Goal: Contribute content: Add original content to the website for others to see

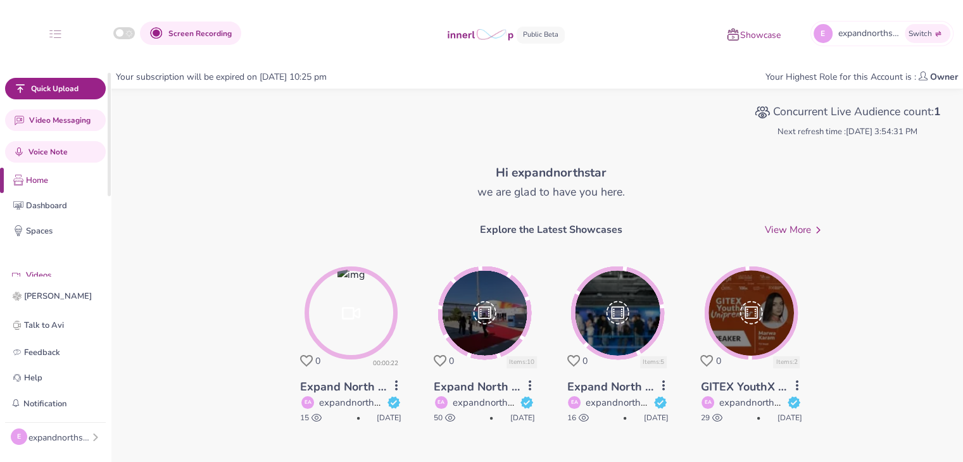
click at [50, 267] on span "Videos" at bounding box center [55, 275] width 111 height 27
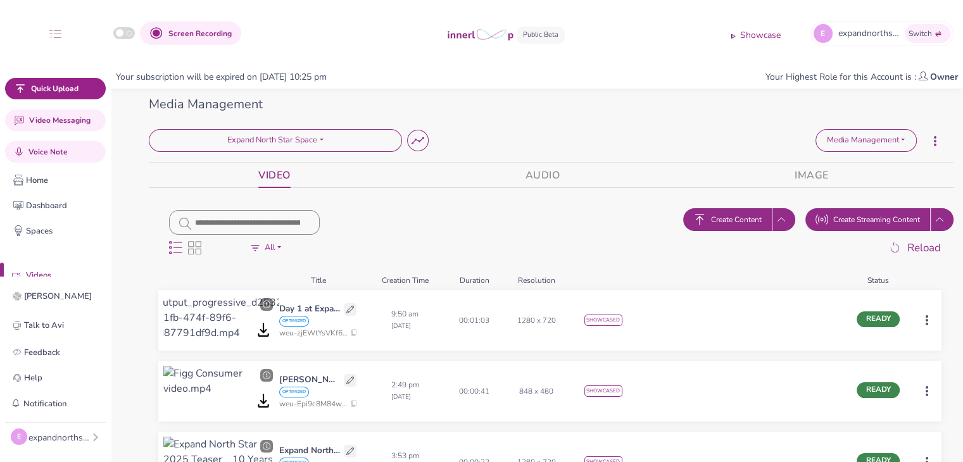
click at [924, 320] on html "Screen Recording Showcase E expandnorthstar's Innerloop Account Switch Quick Up…" at bounding box center [481, 231] width 963 height 462
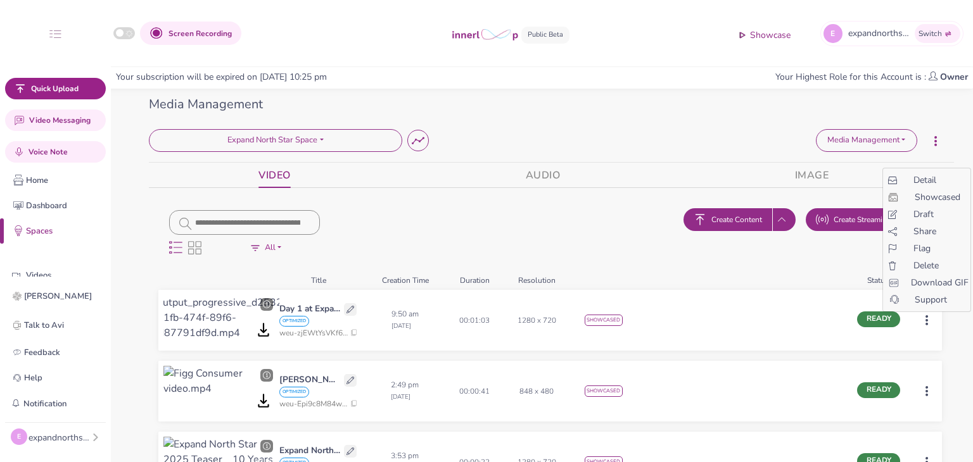
click at [923, 195] on span "Showcase d" at bounding box center [937, 197] width 46 height 13
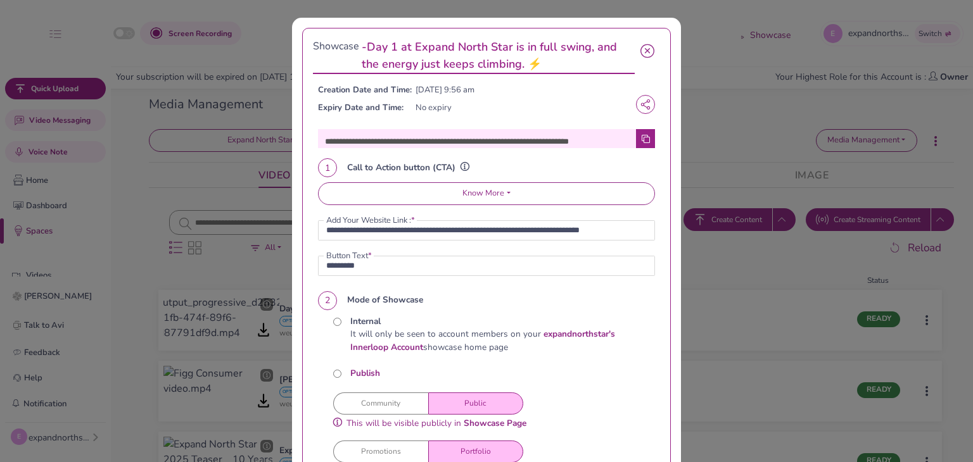
click at [641, 140] on icon at bounding box center [645, 139] width 8 height 8
drag, startPoint x: 647, startPoint y: 48, endPoint x: 629, endPoint y: 44, distance: 18.3
click at [647, 48] on icon "button" at bounding box center [647, 56] width 14 height 24
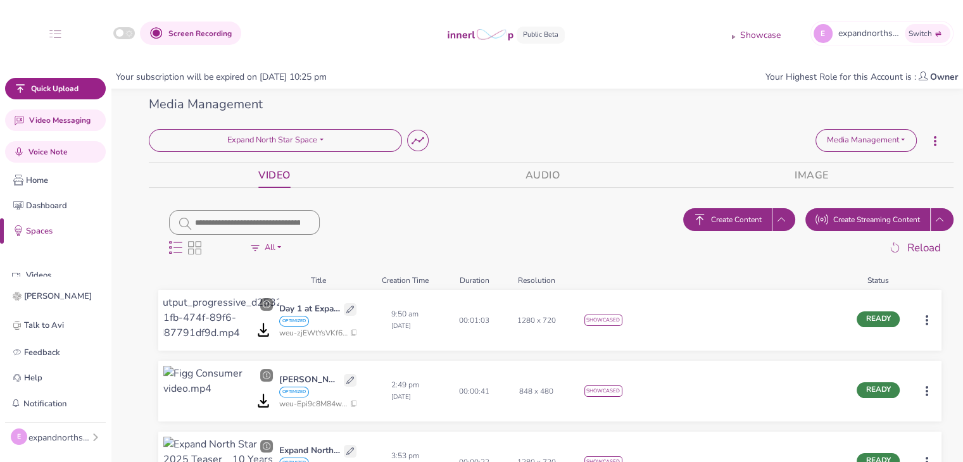
click at [745, 217] on span "Create Content" at bounding box center [736, 219] width 51 height 11
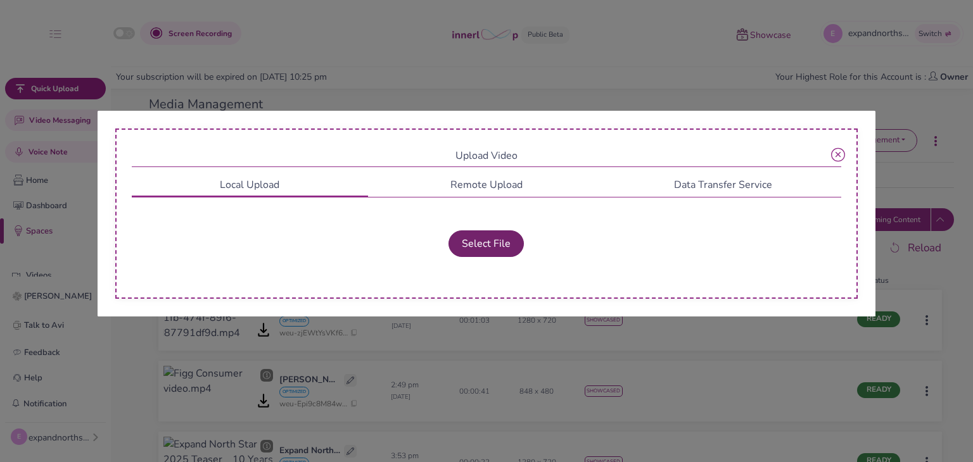
click at [489, 244] on button "Select File" at bounding box center [485, 243] width 75 height 27
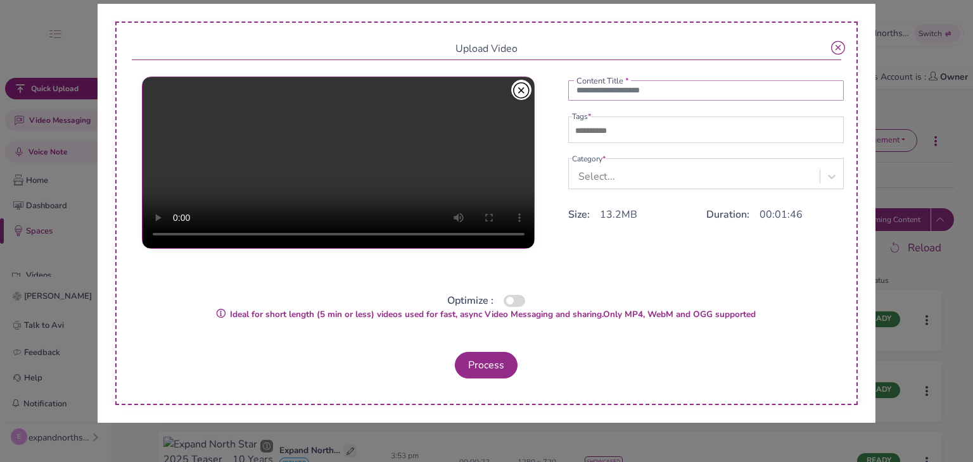
click at [623, 94] on input "text" at bounding box center [706, 90] width 276 height 20
paste input "**********"
type input "**********"
click at [600, 135] on input "text" at bounding box center [616, 130] width 89 height 15
type input "**********"
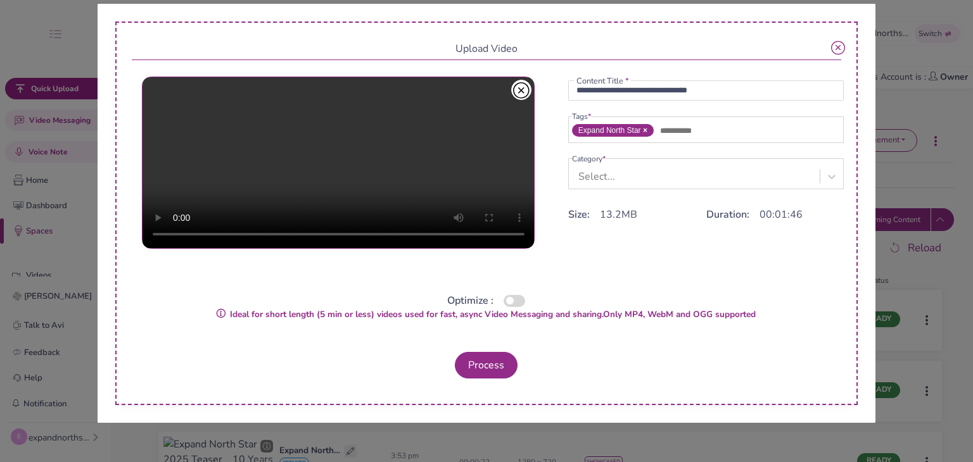
click at [603, 169] on div "Select..." at bounding box center [696, 176] width 248 height 23
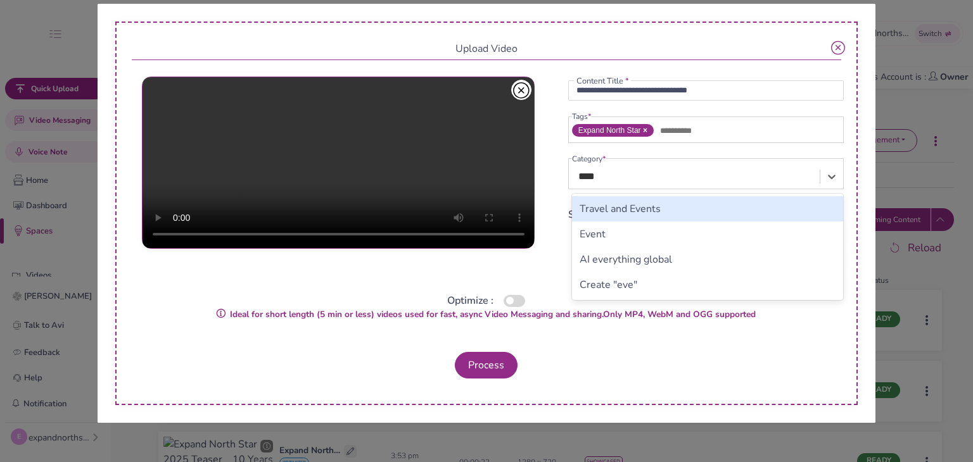
type input "*****"
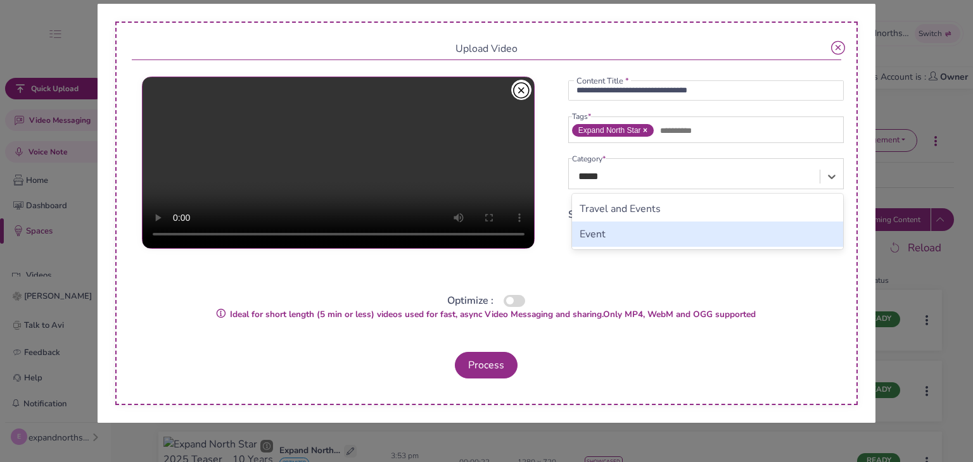
click at [603, 233] on div "Event" at bounding box center [708, 234] width 272 height 25
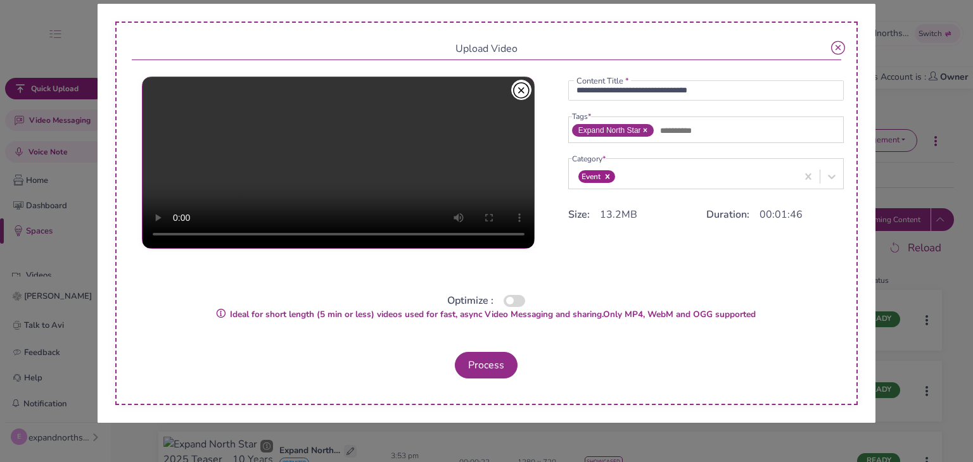
click at [507, 299] on button "button" at bounding box center [514, 301] width 22 height 12
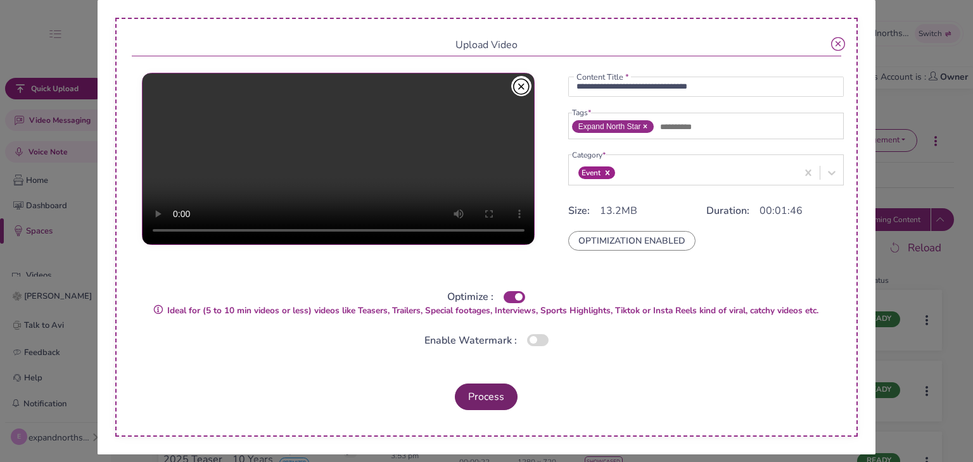
click at [502, 391] on button "Process" at bounding box center [486, 397] width 63 height 27
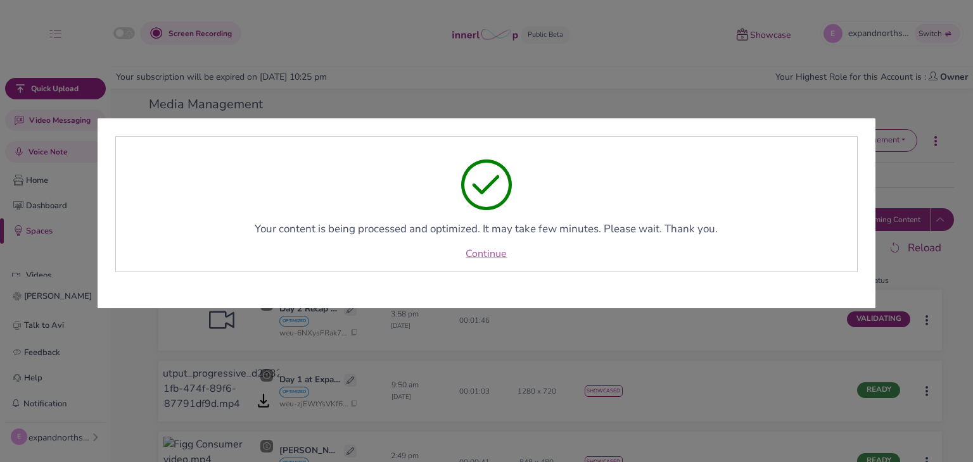
click at [494, 255] on link "Continue" at bounding box center [485, 253] width 41 height 15
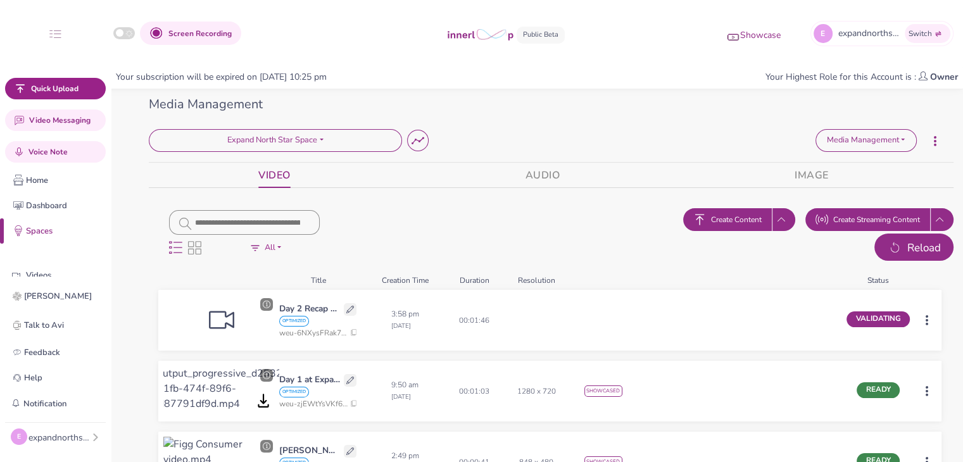
click at [913, 251] on span "Reload" at bounding box center [924, 248] width 34 height 16
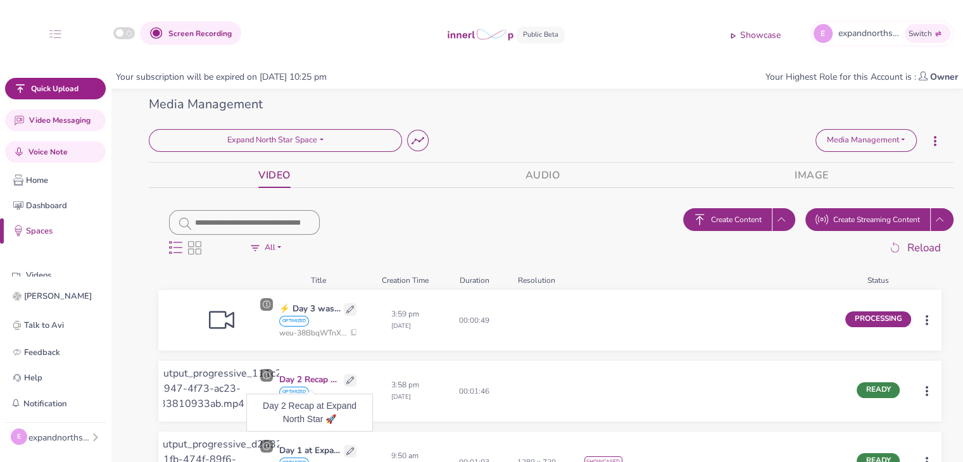
click at [314, 381] on p "Day 2 Recap at Expand North Star 🚀" at bounding box center [309, 380] width 61 height 13
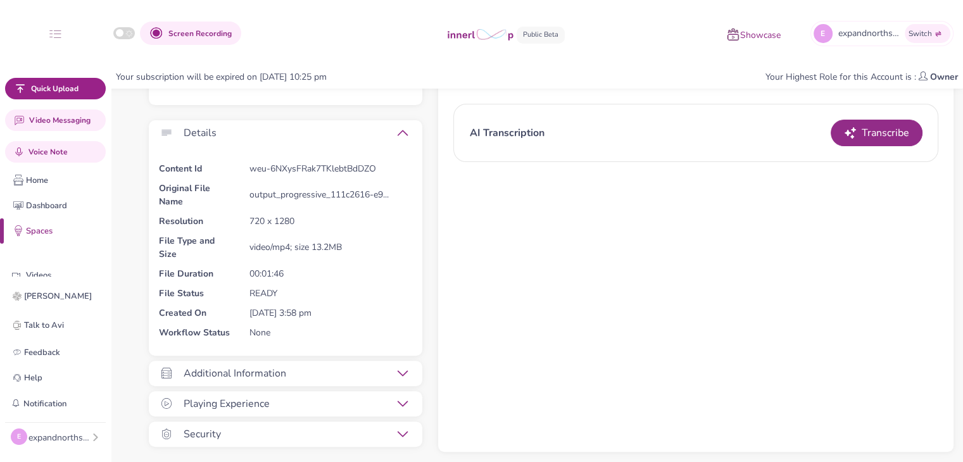
scroll to position [423, 0]
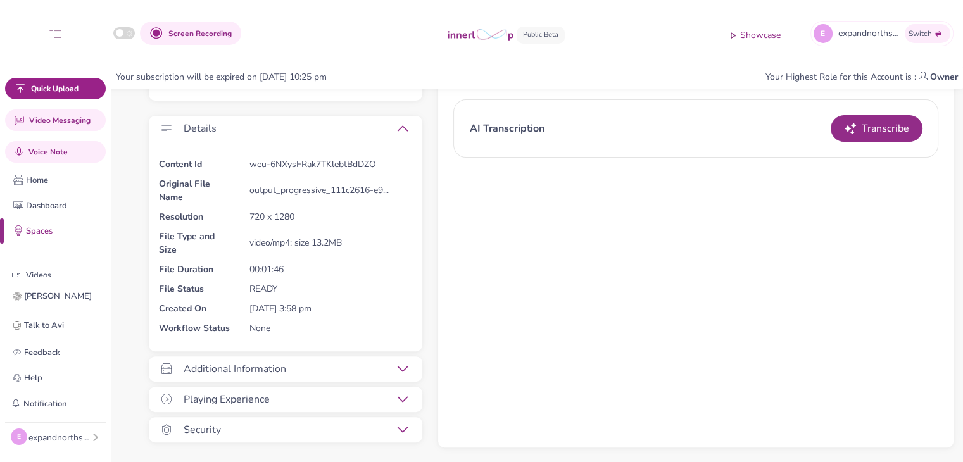
click at [402, 367] on icon at bounding box center [403, 369] width 10 height 10
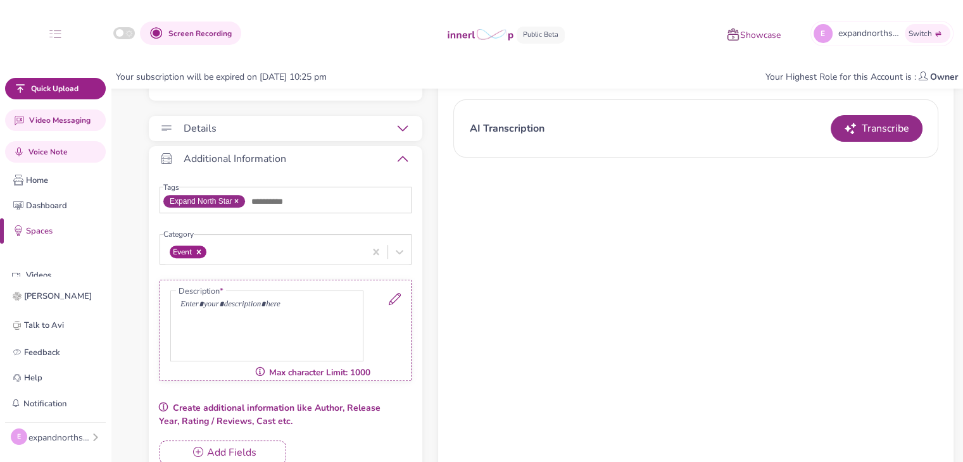
click at [398, 297] on icon at bounding box center [395, 299] width 12 height 12
click at [258, 310] on div at bounding box center [267, 326] width 192 height 70
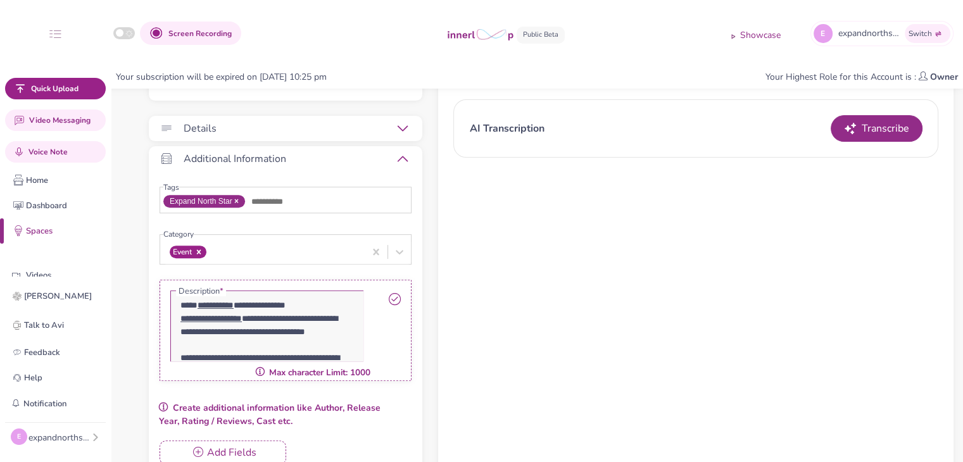
scroll to position [108, 0]
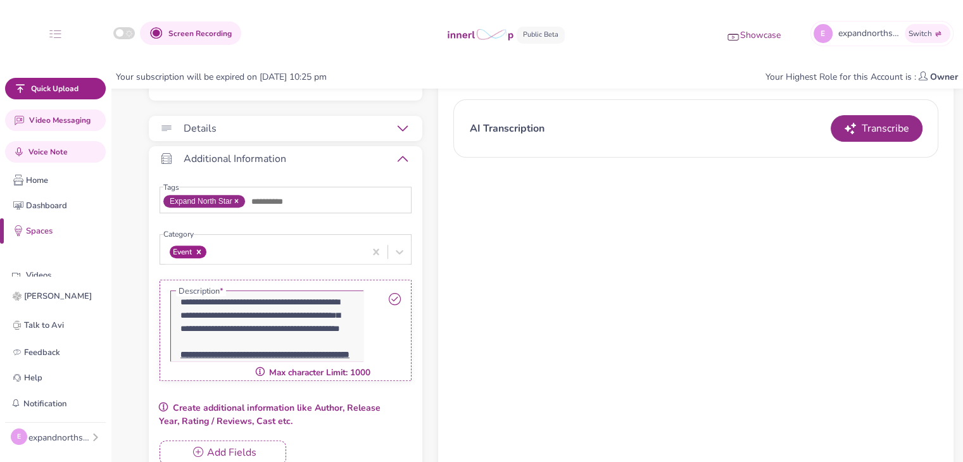
click at [388, 298] on link at bounding box center [390, 327] width 22 height 68
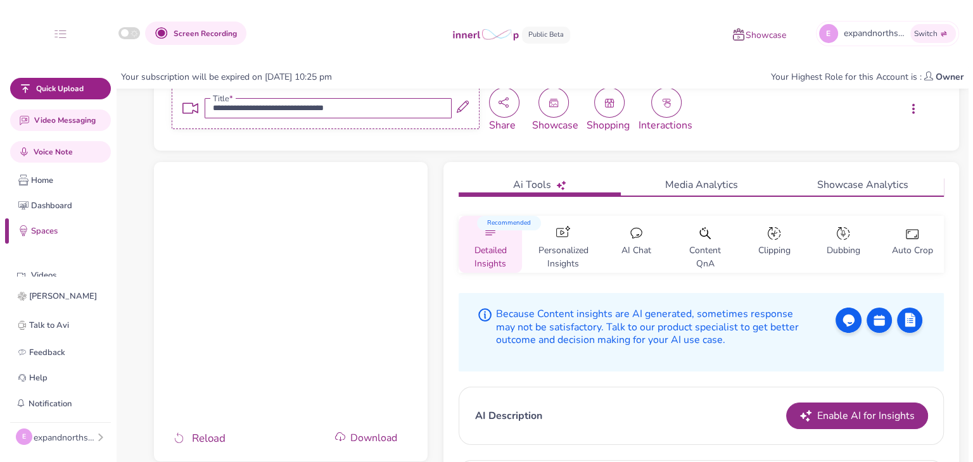
scroll to position [19, 0]
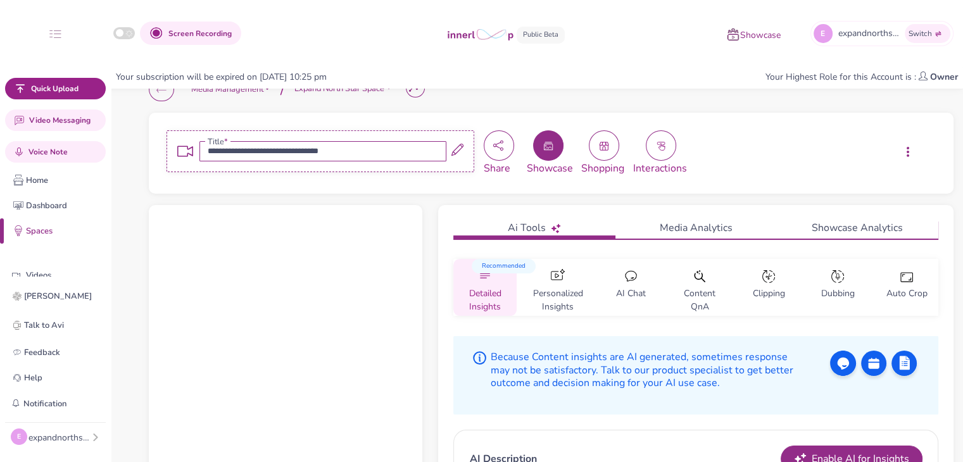
click at [537, 153] on button "button" at bounding box center [548, 145] width 30 height 30
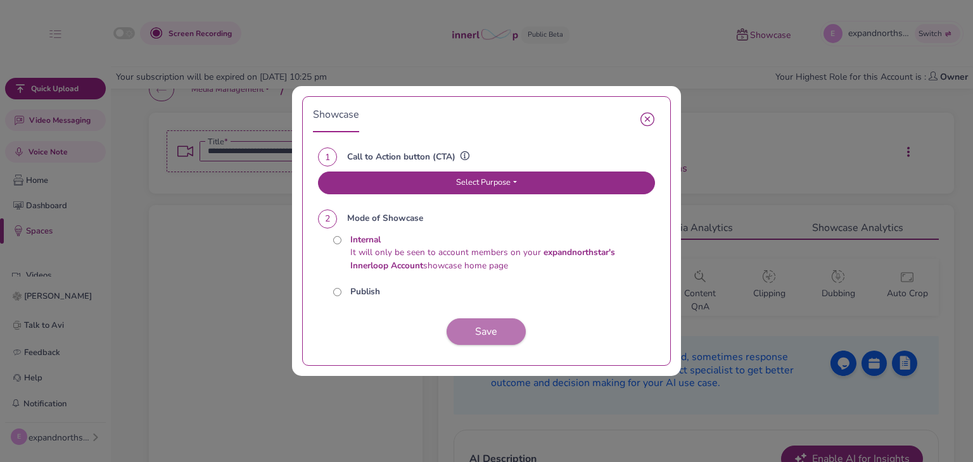
click at [434, 186] on button "Select Purpose" at bounding box center [486, 183] width 337 height 23
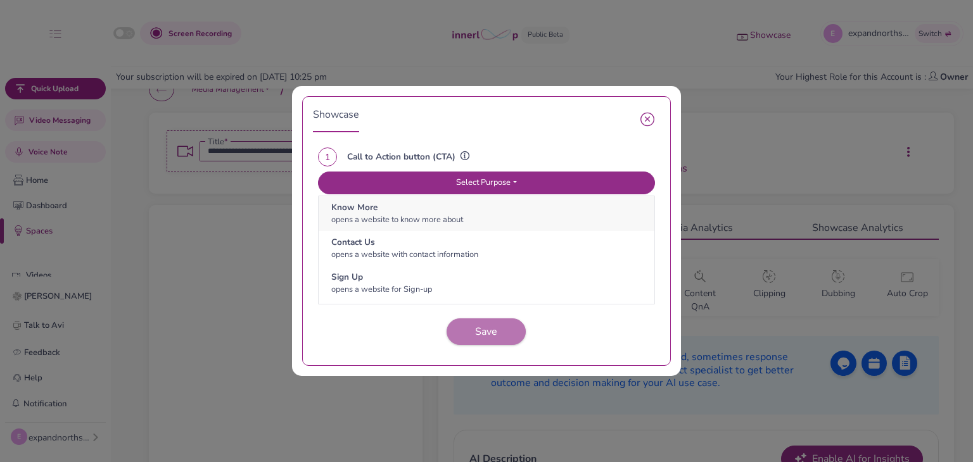
click at [491, 222] on button "Know More opens a website to know more about" at bounding box center [486, 213] width 336 height 35
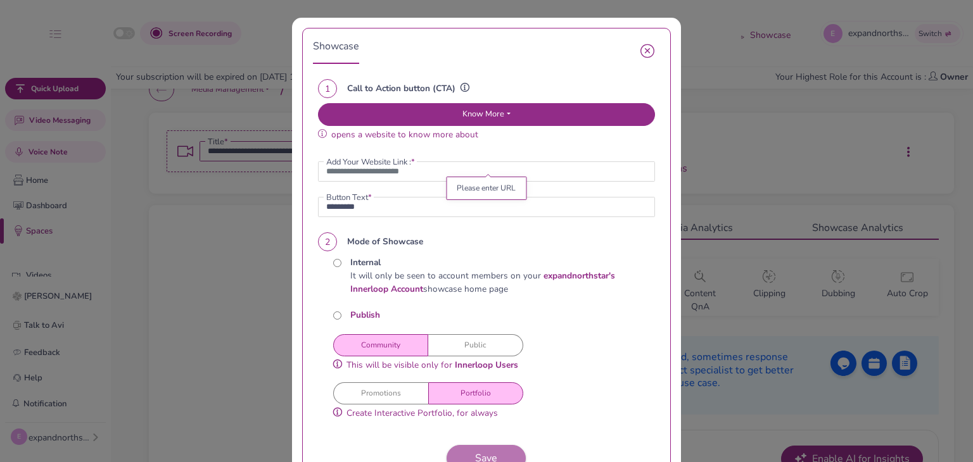
click at [439, 346] on button "Public" at bounding box center [475, 345] width 95 height 22
click at [438, 170] on input "url" at bounding box center [486, 171] width 337 height 20
paste input "**********"
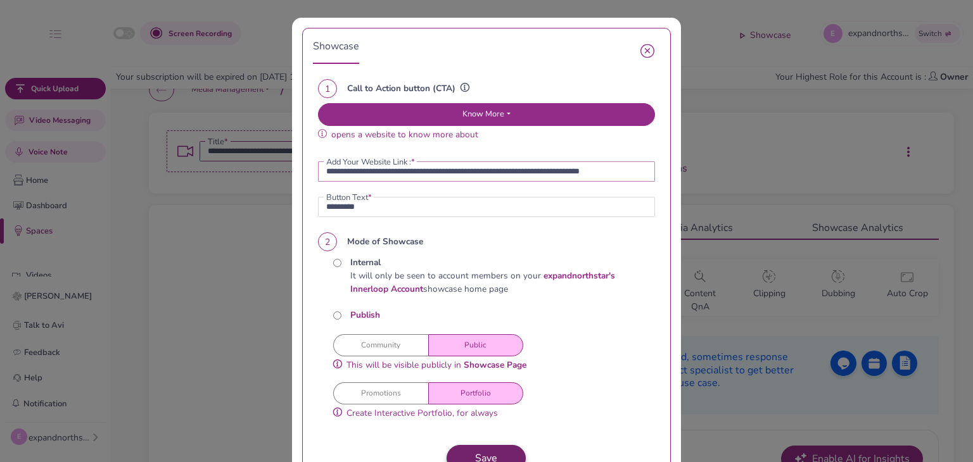
type input "**********"
click at [463, 455] on button "Save" at bounding box center [485, 458] width 79 height 27
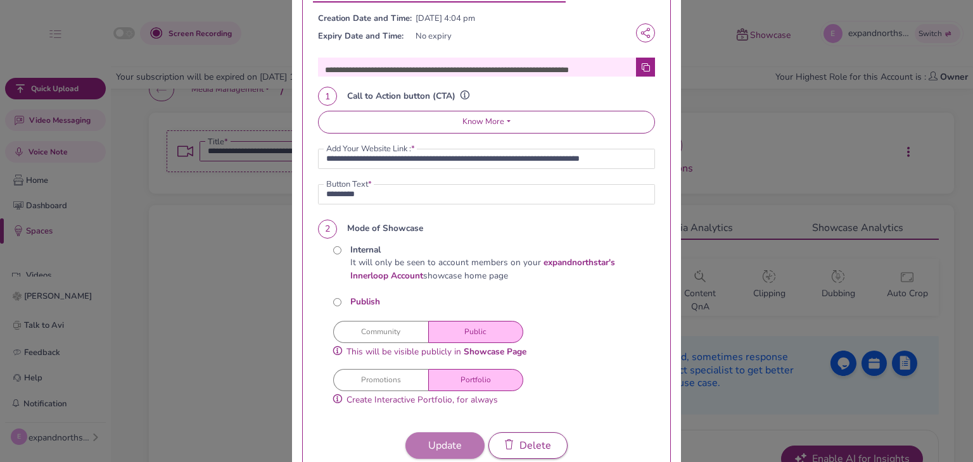
scroll to position [0, 0]
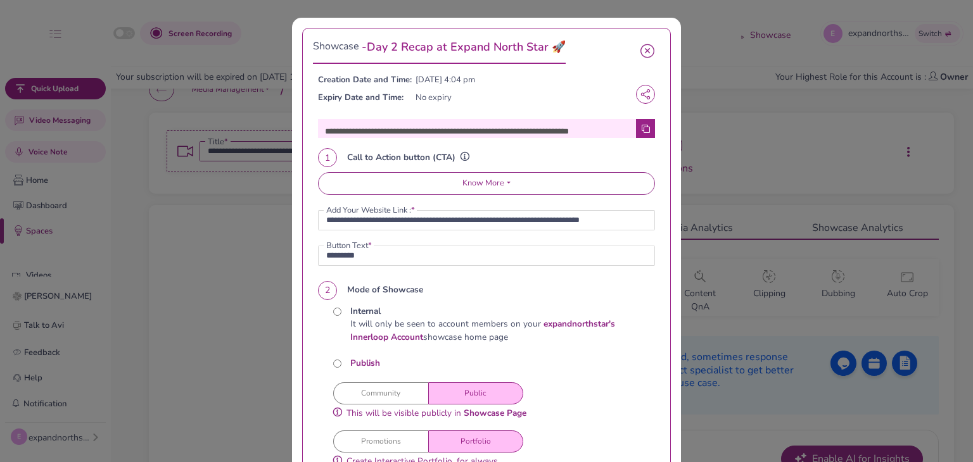
click at [645, 129] on div at bounding box center [645, 128] width 19 height 19
click at [640, 133] on div at bounding box center [645, 128] width 19 height 19
click at [641, 124] on icon at bounding box center [645, 128] width 9 height 9
click at [641, 132] on icon at bounding box center [645, 128] width 9 height 9
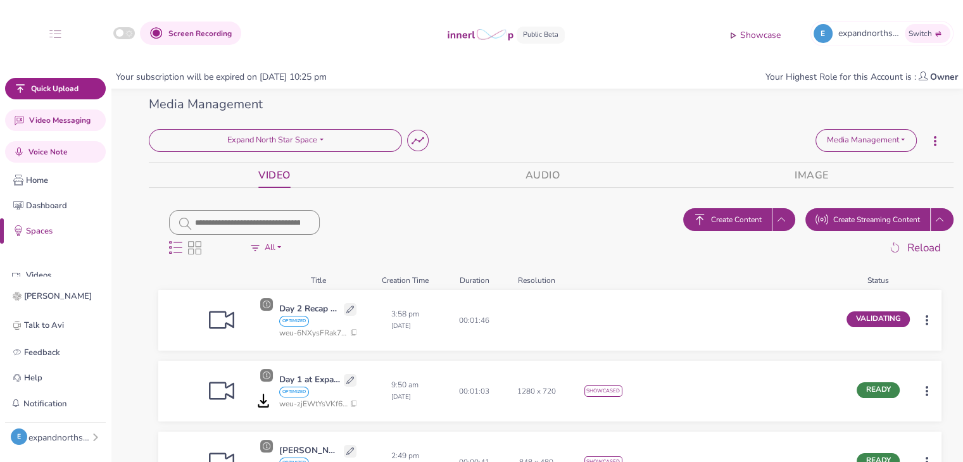
click at [722, 214] on span "Create Content" at bounding box center [736, 219] width 51 height 11
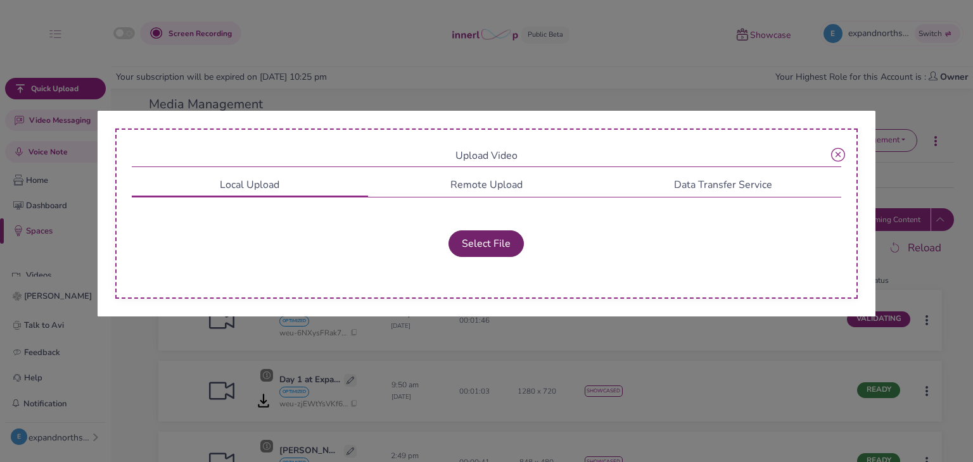
click at [482, 240] on button "Select File" at bounding box center [485, 243] width 75 height 27
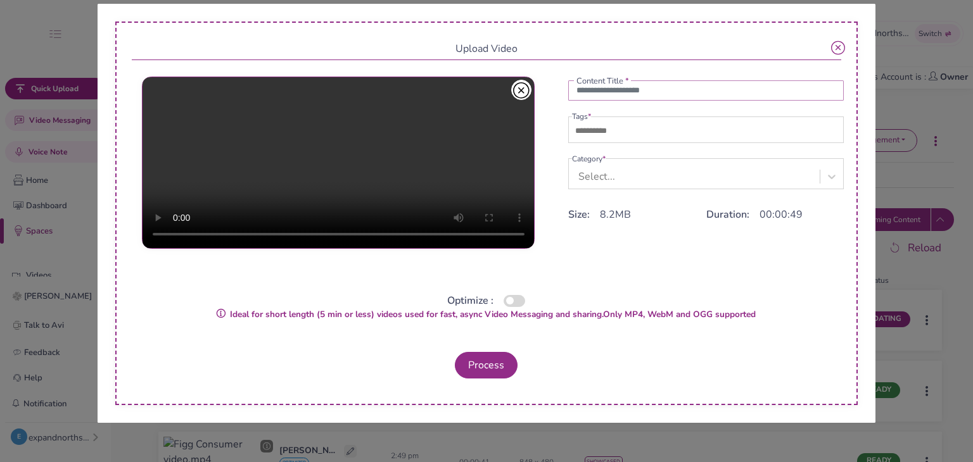
click at [615, 92] on input "text" at bounding box center [706, 90] width 276 height 20
paste input "**********"
type input "**********"
click at [588, 134] on input "text" at bounding box center [616, 130] width 89 height 15
type input "**********"
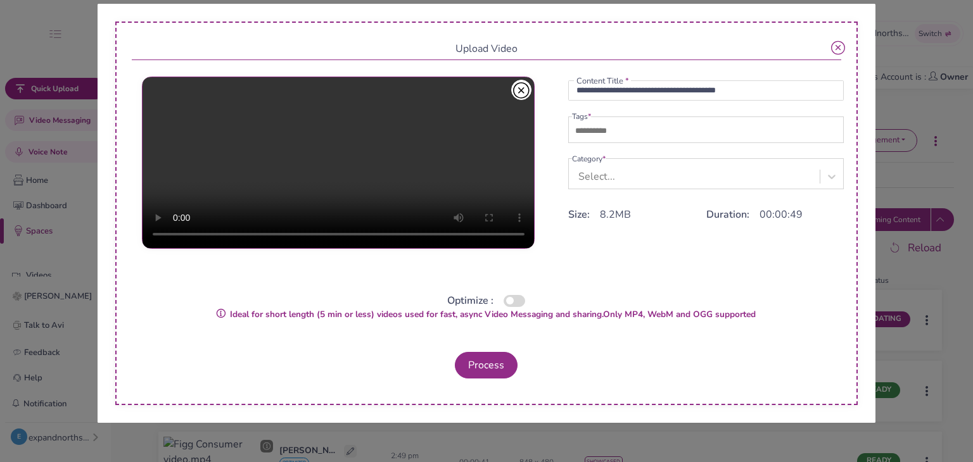
click at [608, 167] on div "Select..." at bounding box center [696, 176] width 248 height 23
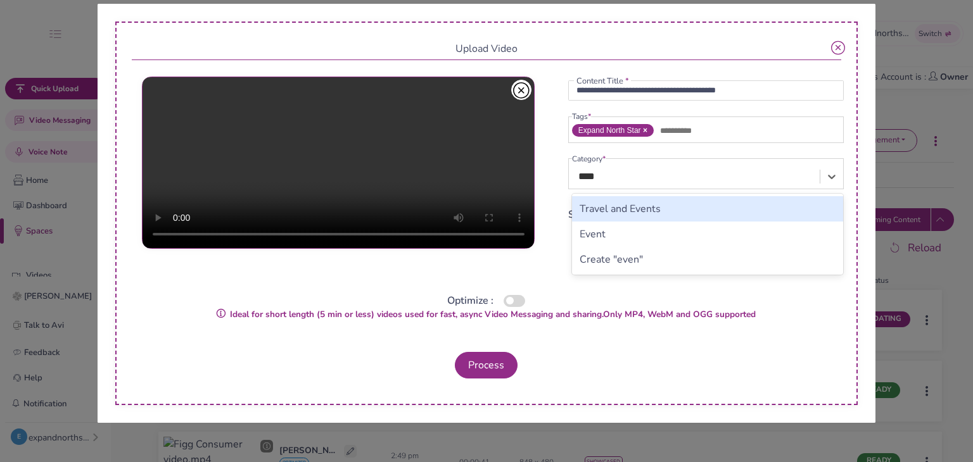
type input "*****"
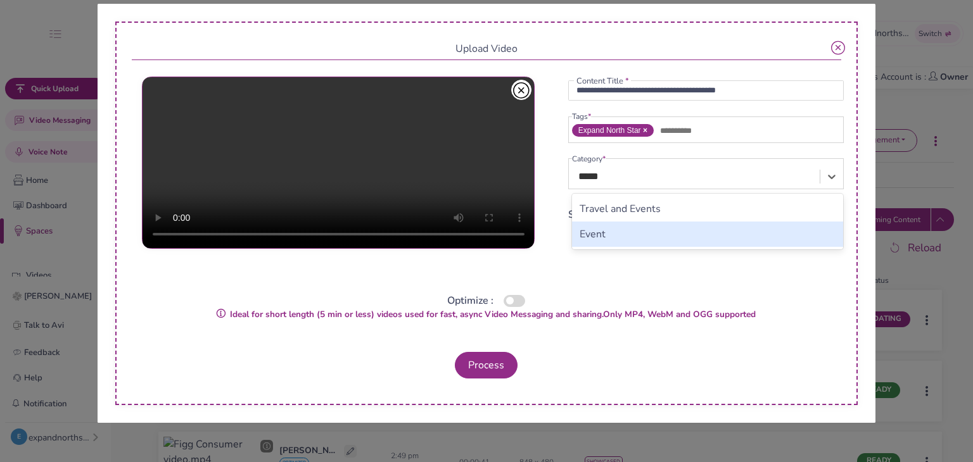
click at [611, 229] on div "Event" at bounding box center [708, 234] width 272 height 25
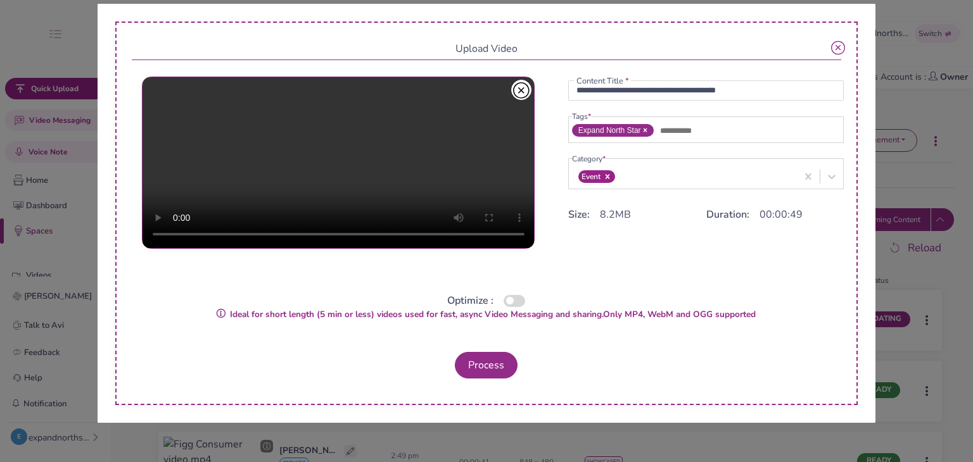
click at [524, 299] on button "button" at bounding box center [514, 301] width 22 height 12
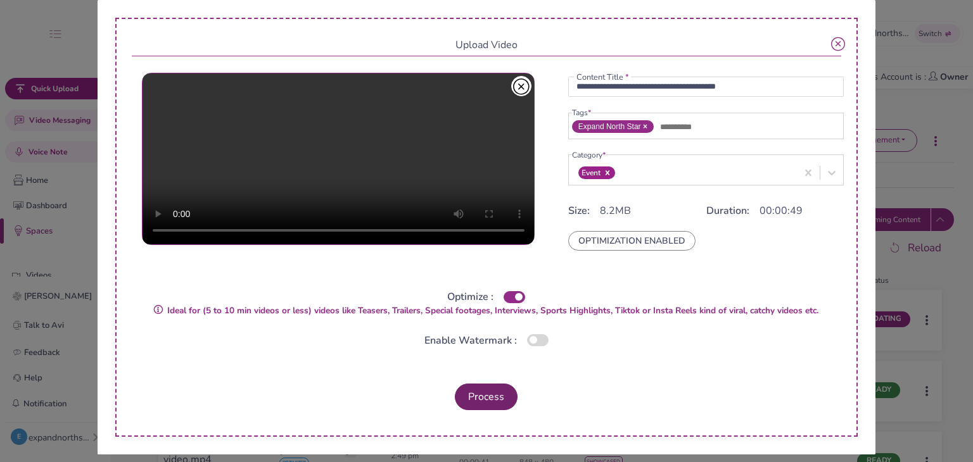
click at [503, 389] on button "Process" at bounding box center [486, 397] width 63 height 27
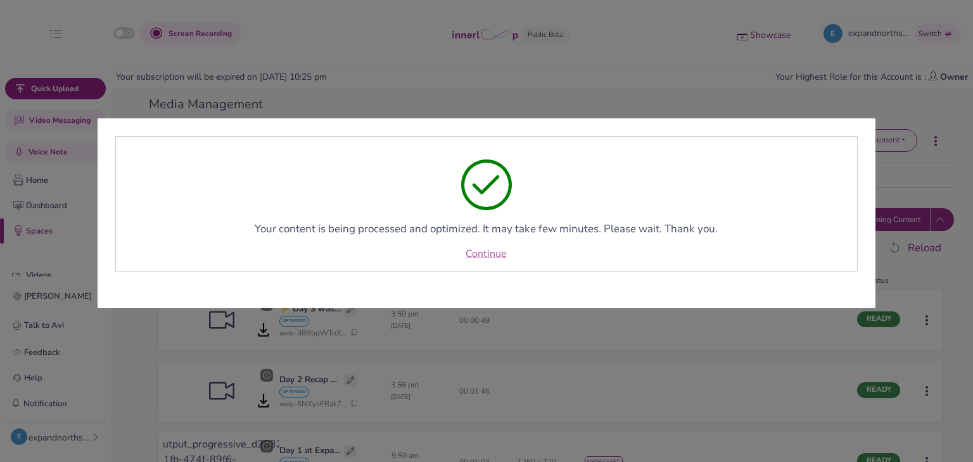
click at [491, 255] on link "Continue" at bounding box center [485, 253] width 41 height 15
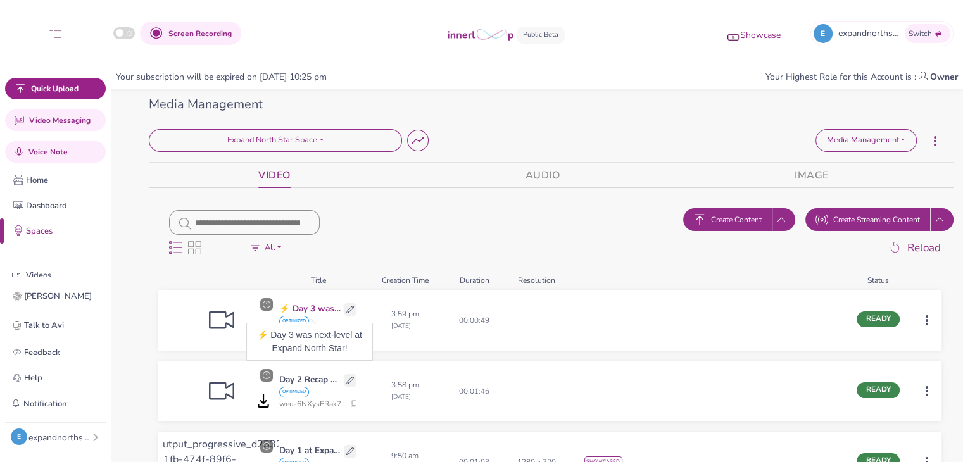
click at [325, 308] on p "⚡ Day 3 was next-level at Expand North Star!" at bounding box center [309, 309] width 61 height 13
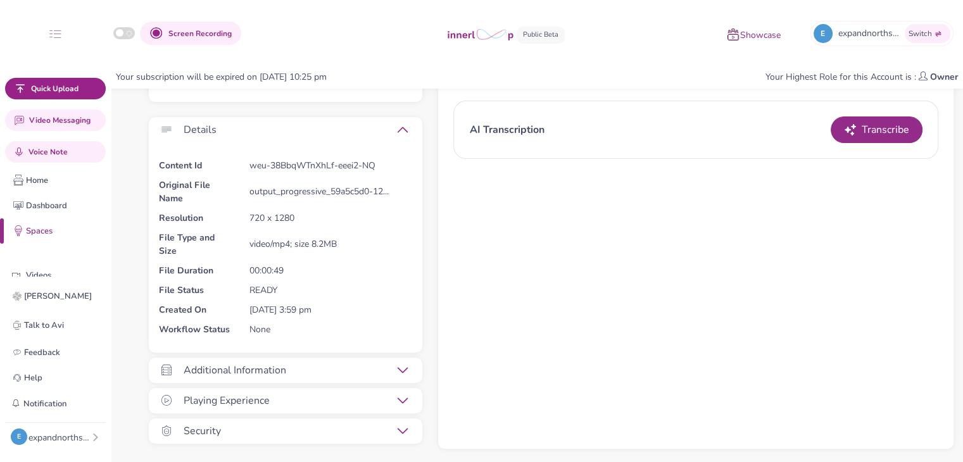
scroll to position [423, 0]
click at [401, 372] on icon at bounding box center [403, 369] width 10 height 10
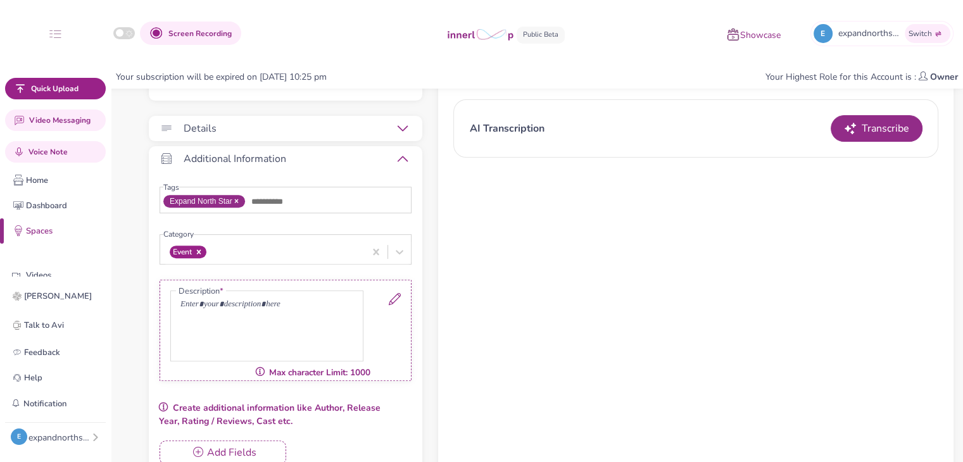
click at [393, 295] on icon at bounding box center [395, 299] width 12 height 12
click at [309, 306] on p at bounding box center [266, 305] width 173 height 13
paste div
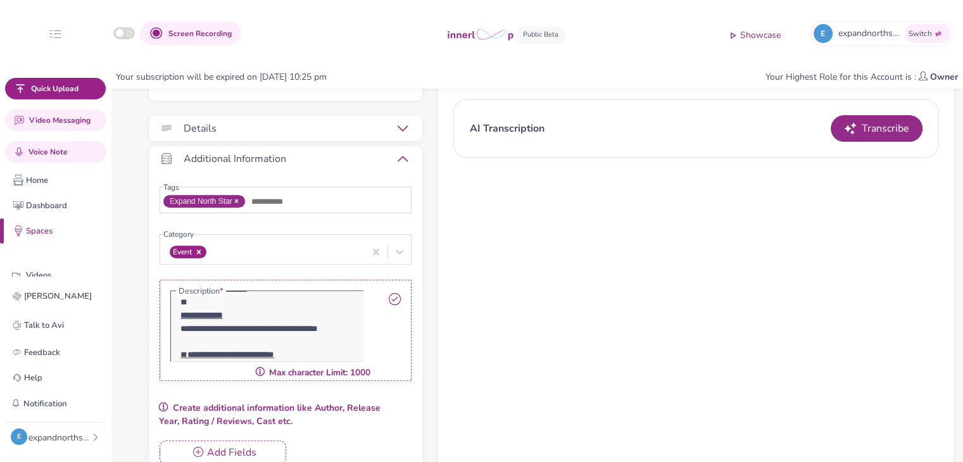
click at [395, 294] on icon at bounding box center [395, 299] width 12 height 12
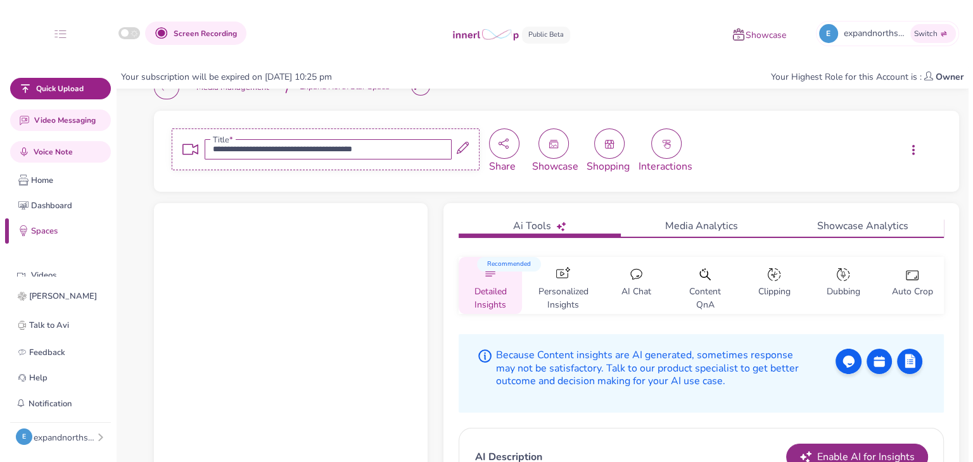
scroll to position [0, 0]
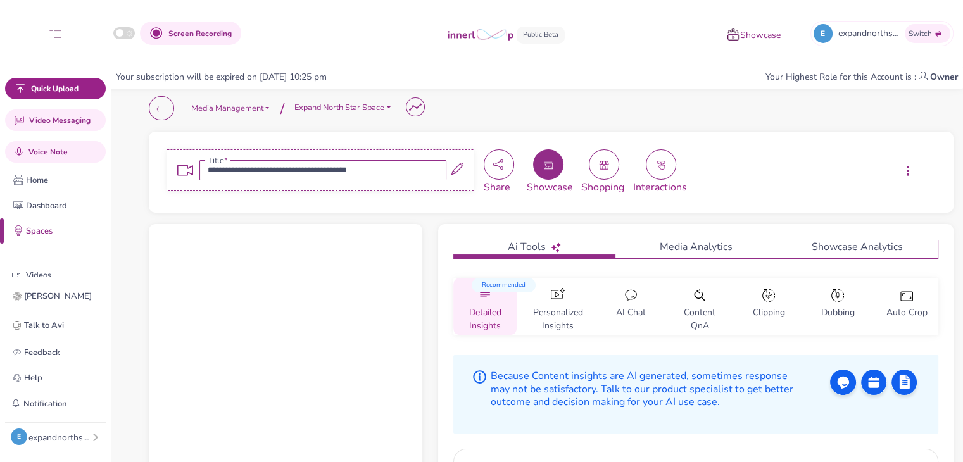
click at [545, 168] on icon "button" at bounding box center [548, 165] width 10 height 10
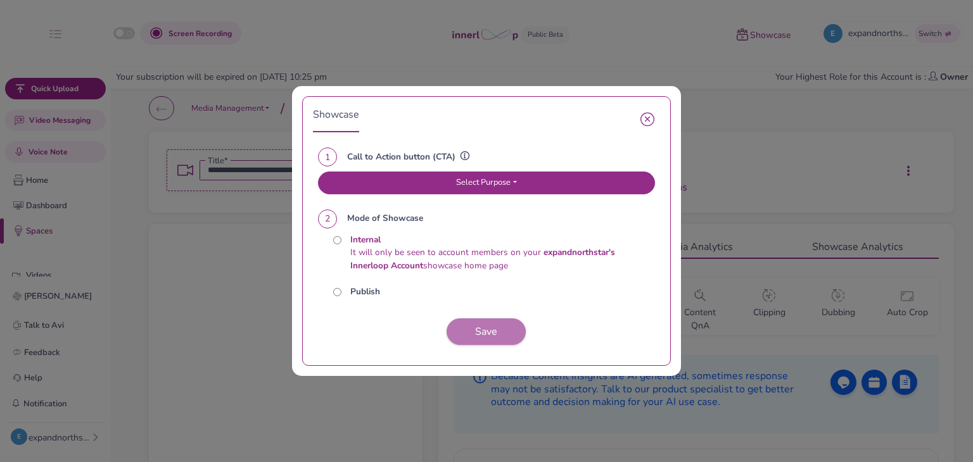
click at [420, 188] on button "Select Purpose" at bounding box center [486, 183] width 337 height 23
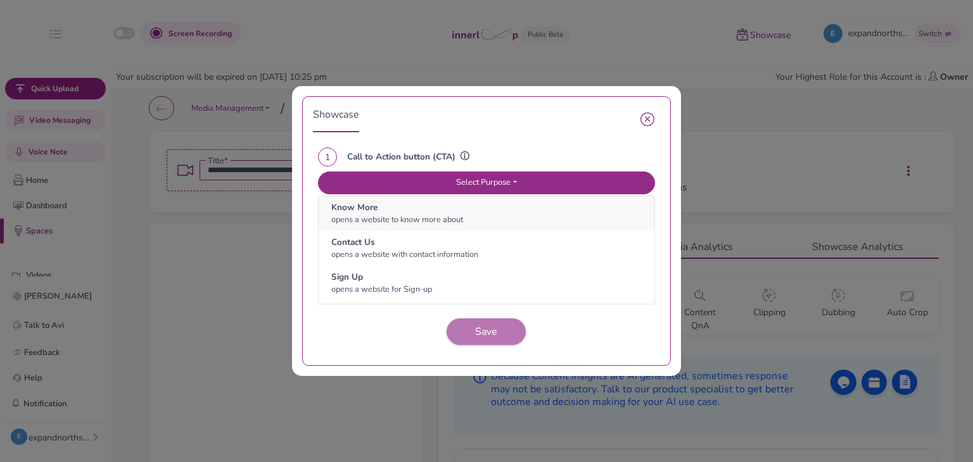
click at [422, 214] on span "opens a website to know more about" at bounding box center [397, 219] width 132 height 11
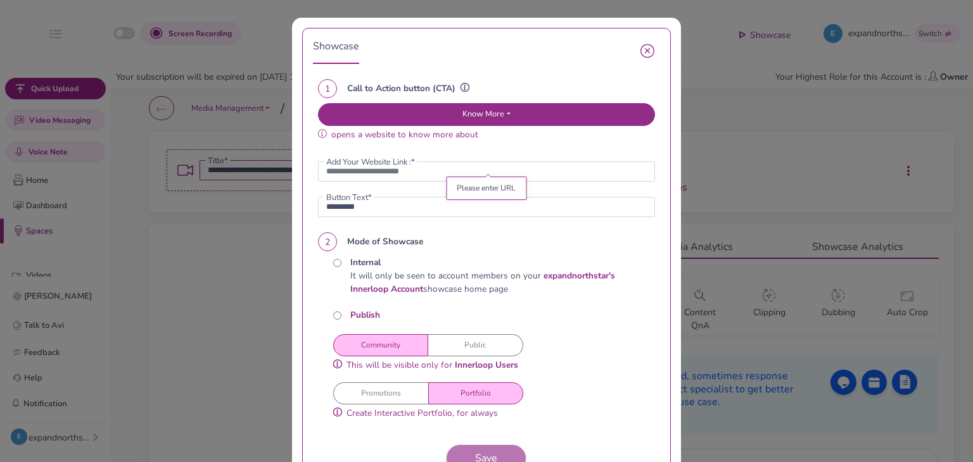
click at [452, 348] on button "Public" at bounding box center [475, 345] width 95 height 22
click at [434, 171] on input "url" at bounding box center [486, 171] width 337 height 20
paste input "**********"
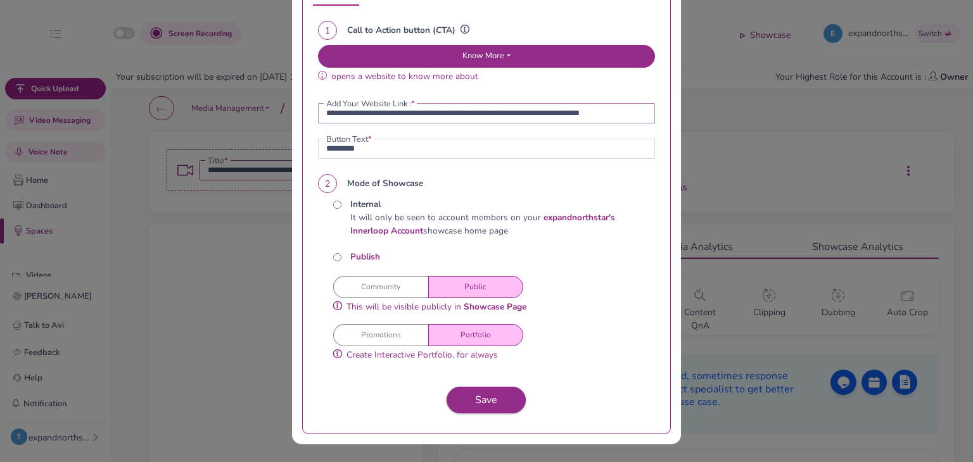
scroll to position [61, 0]
type input "**********"
click at [483, 396] on span "Save" at bounding box center [486, 400] width 22 height 14
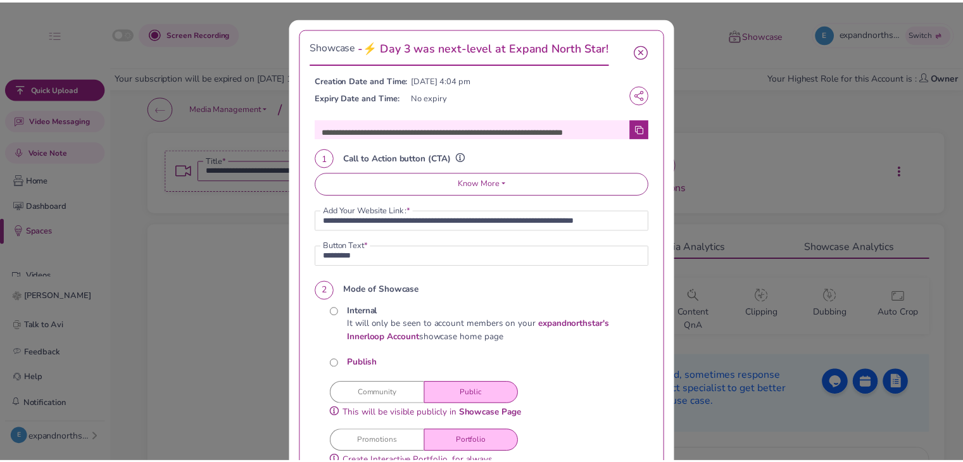
scroll to position [0, 0]
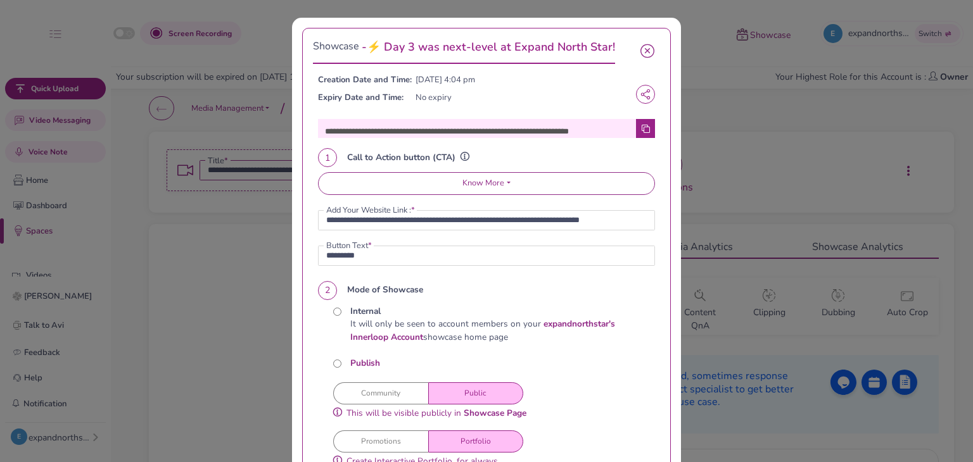
click at [641, 125] on icon at bounding box center [645, 129] width 8 height 8
click at [641, 124] on icon at bounding box center [645, 128] width 9 height 9
click at [634, 49] on button "button" at bounding box center [646, 51] width 25 height 25
